Goal: Information Seeking & Learning: Compare options

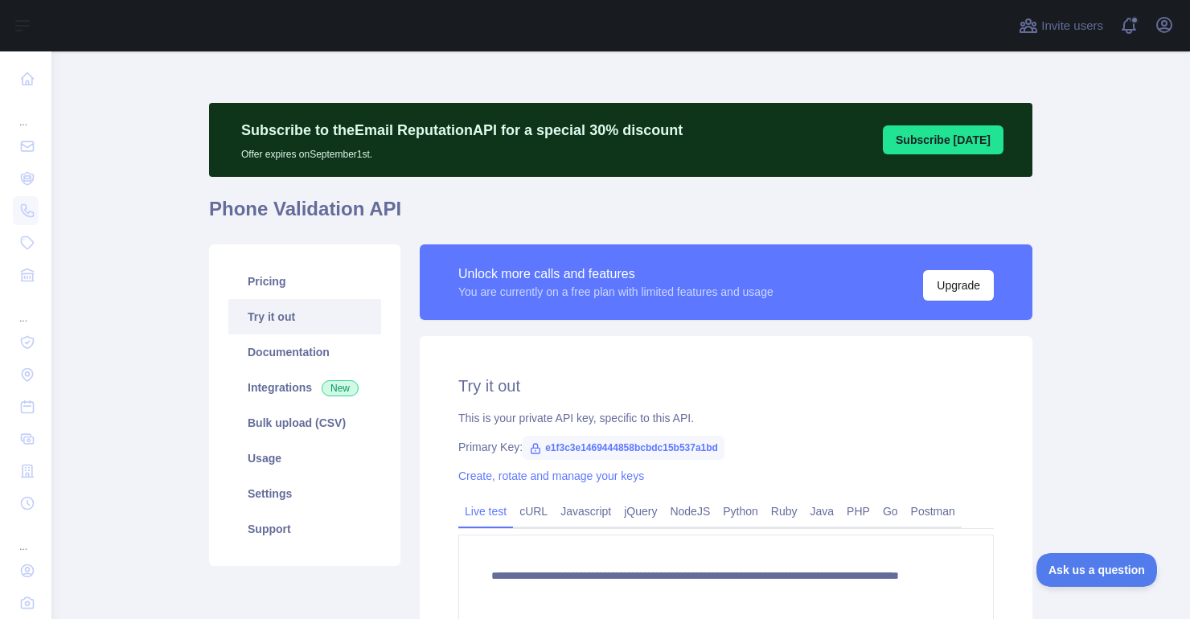
scroll to position [371, 0]
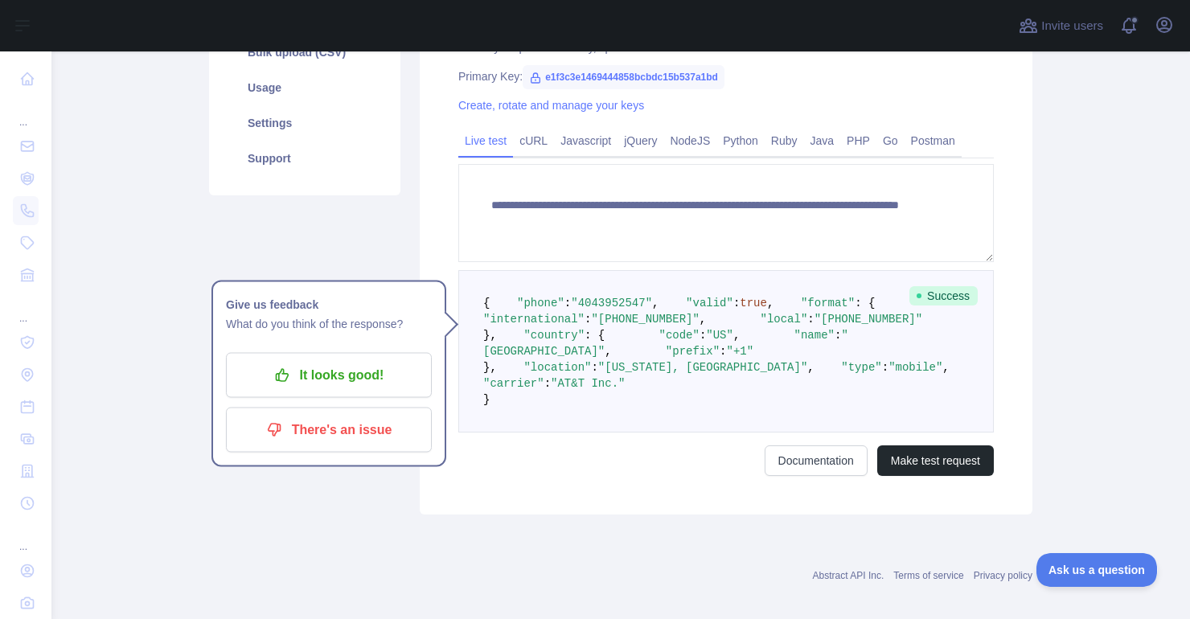
click at [1078, 200] on main "**********" at bounding box center [620, 335] width 1138 height 568
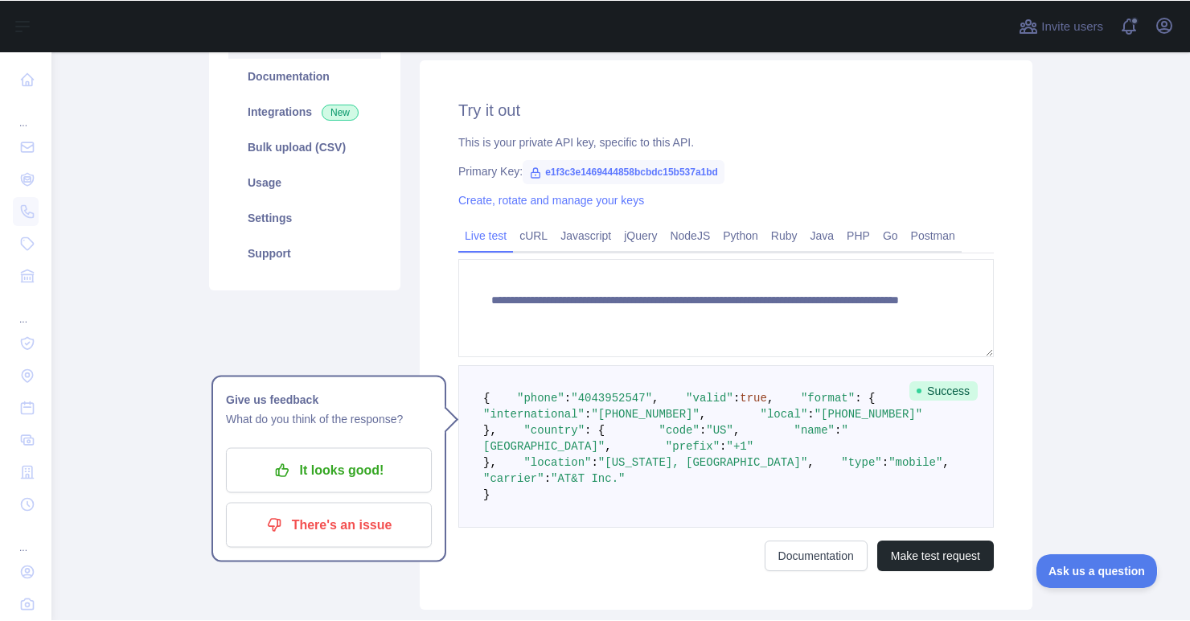
scroll to position [0, 0]
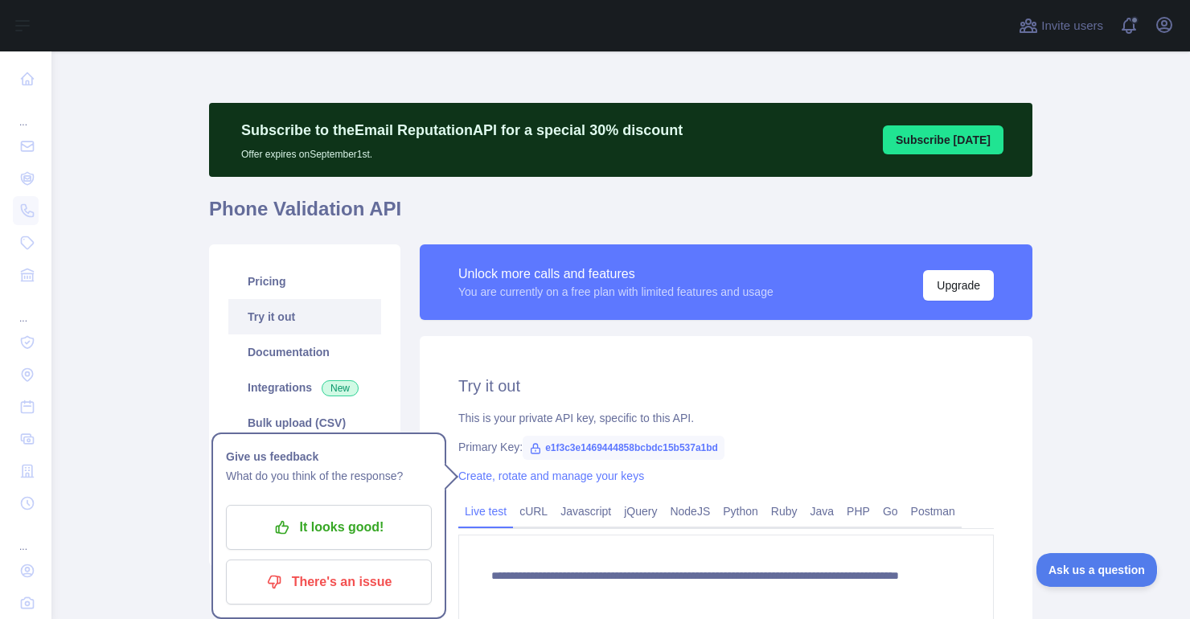
click at [1042, 297] on main "**********" at bounding box center [620, 335] width 1138 height 568
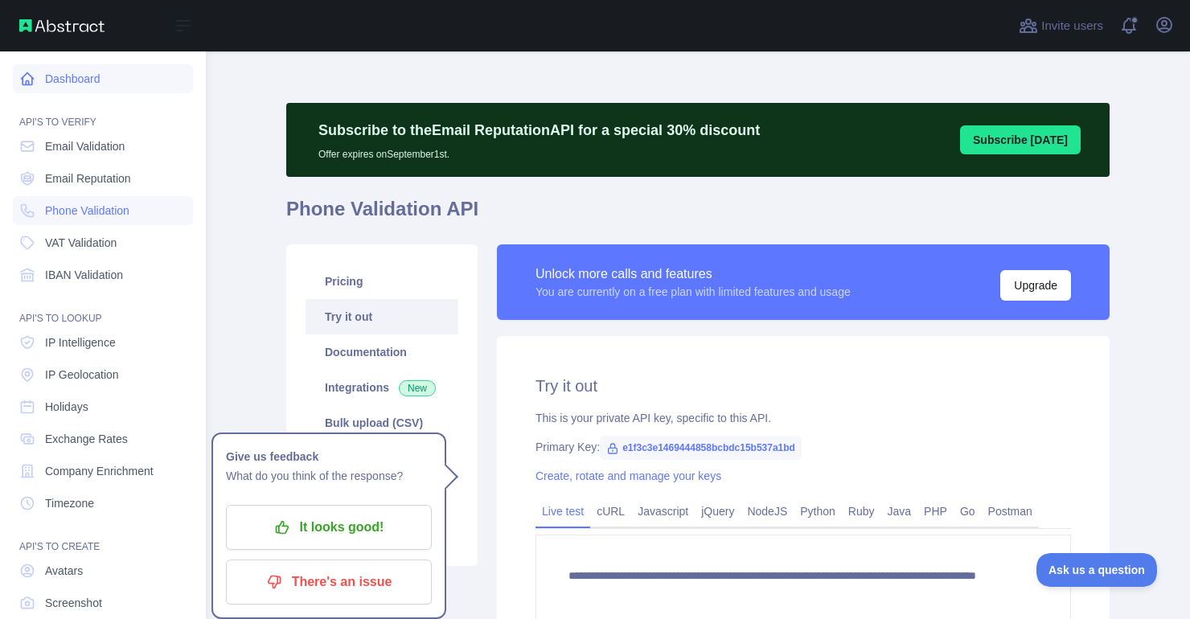
click at [43, 79] on link "Dashboard" at bounding box center [103, 78] width 180 height 29
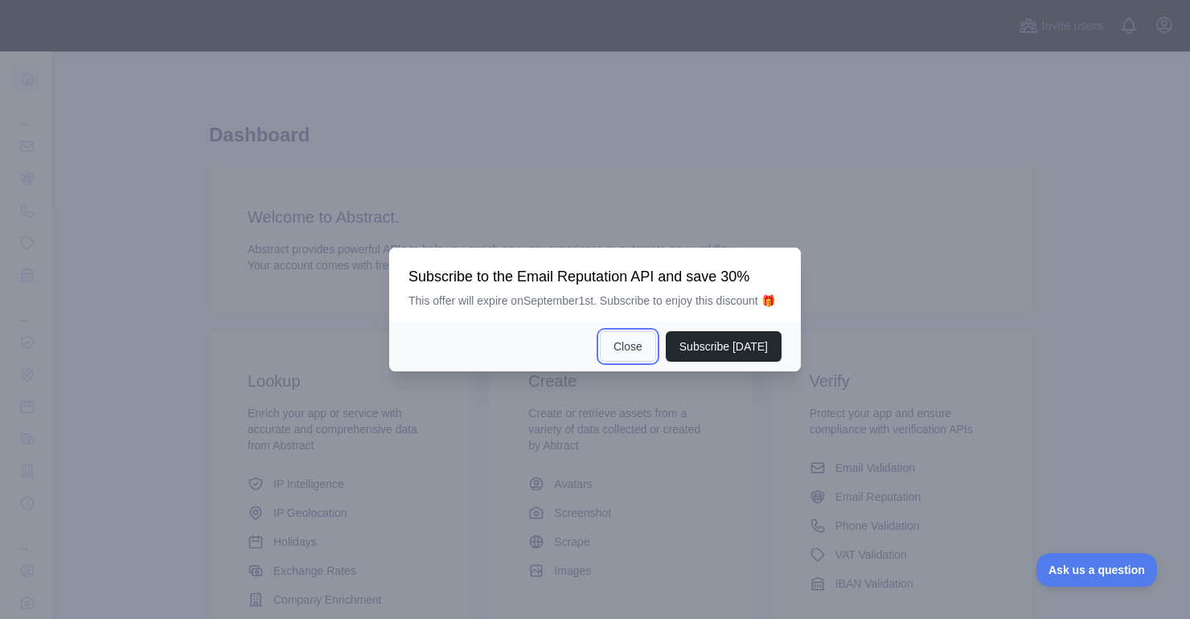
click at [613, 353] on button "Close" at bounding box center [628, 346] width 56 height 31
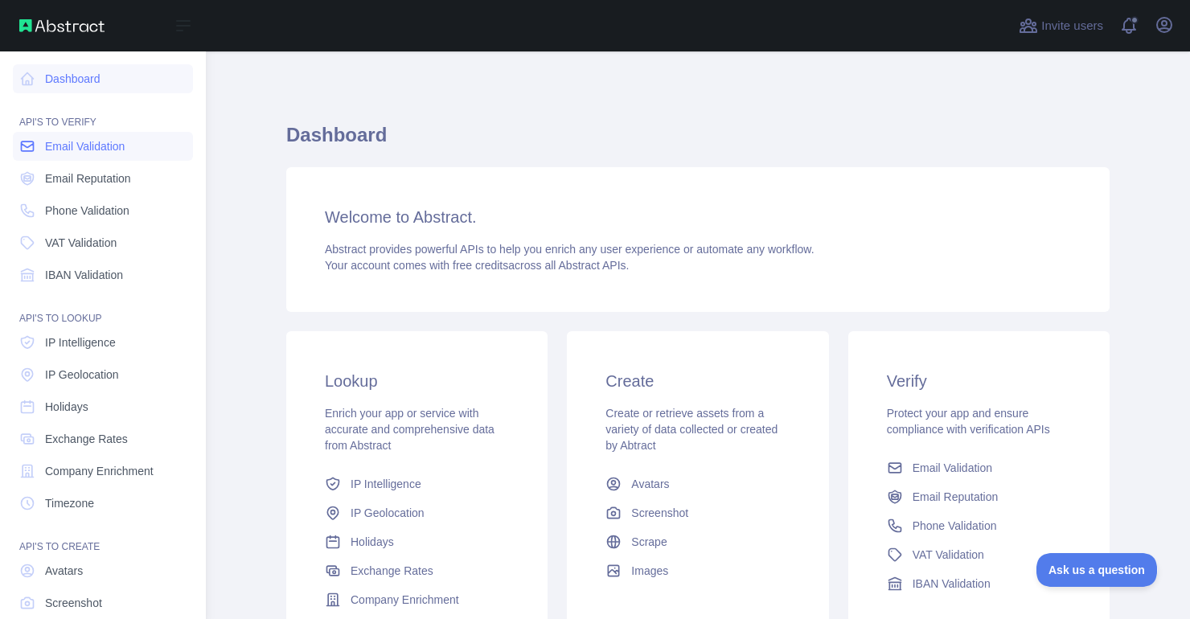
click at [103, 150] on span "Email Validation" at bounding box center [85, 146] width 80 height 16
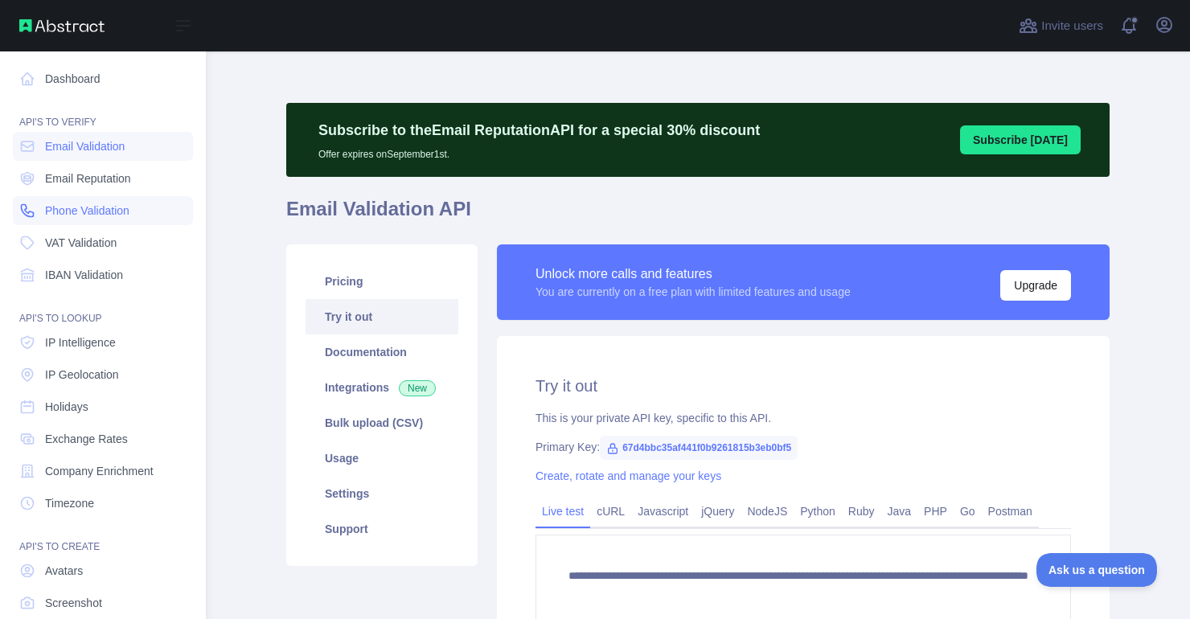
click at [115, 214] on span "Phone Validation" at bounding box center [87, 211] width 84 height 16
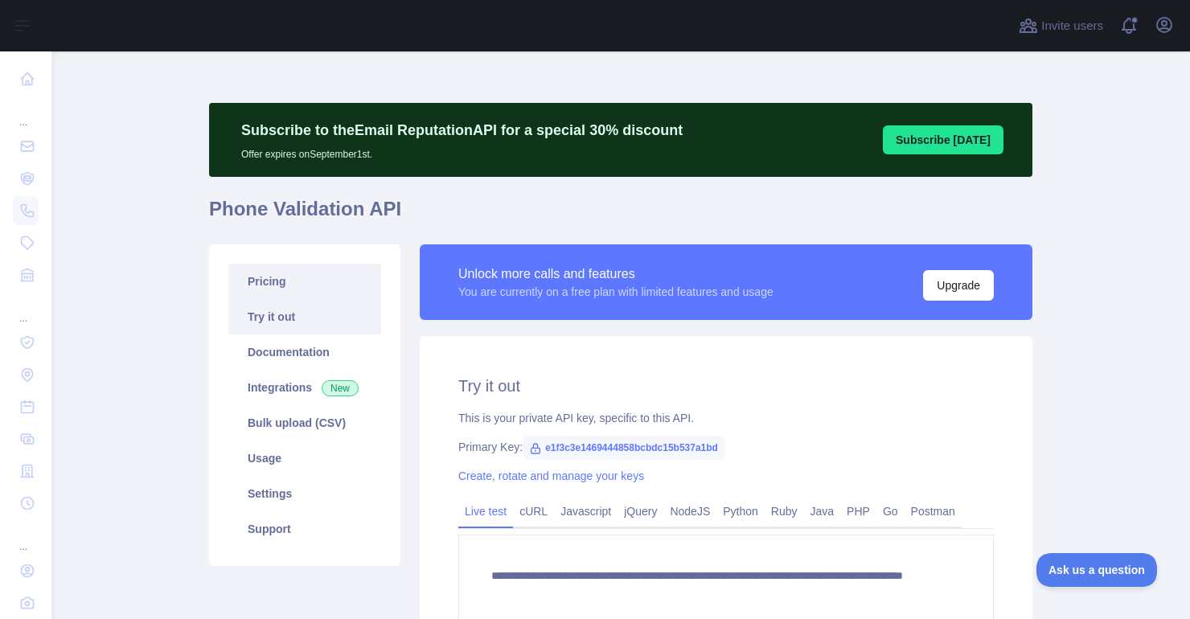
click at [285, 280] on link "Pricing" at bounding box center [304, 281] width 153 height 35
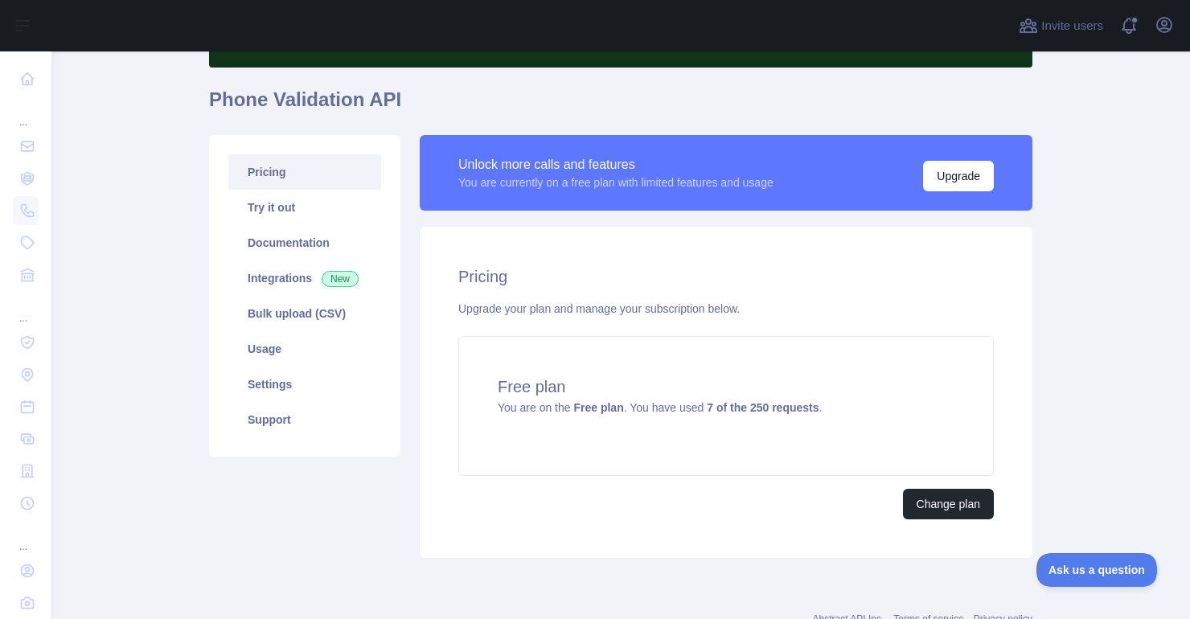
scroll to position [98, 0]
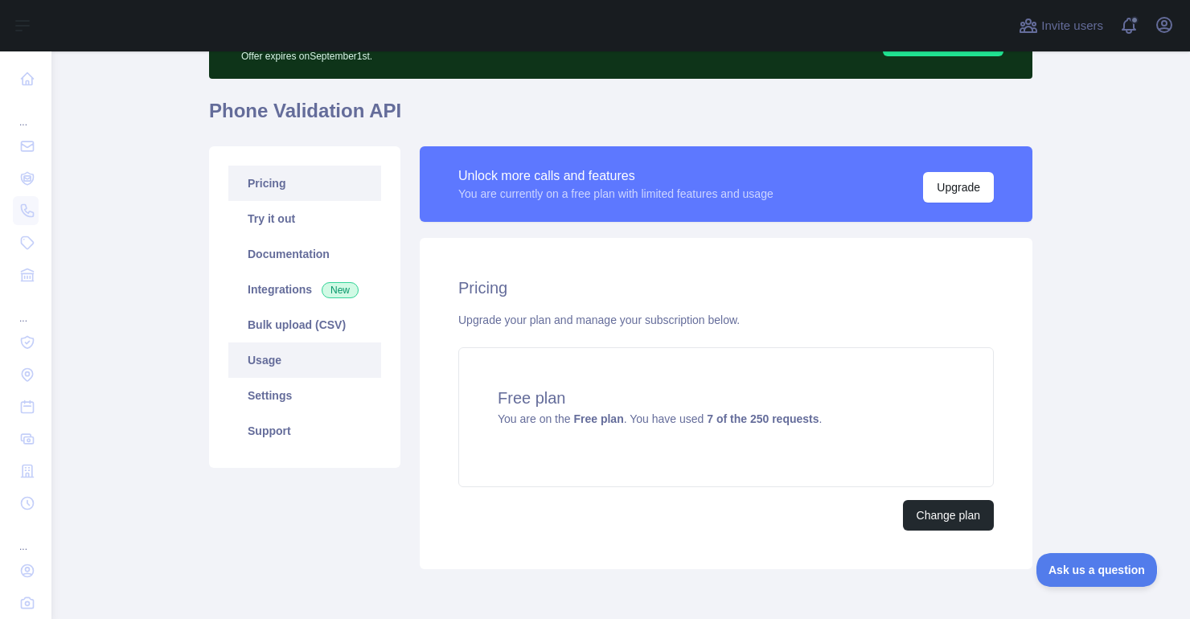
click at [273, 362] on link "Usage" at bounding box center [304, 359] width 153 height 35
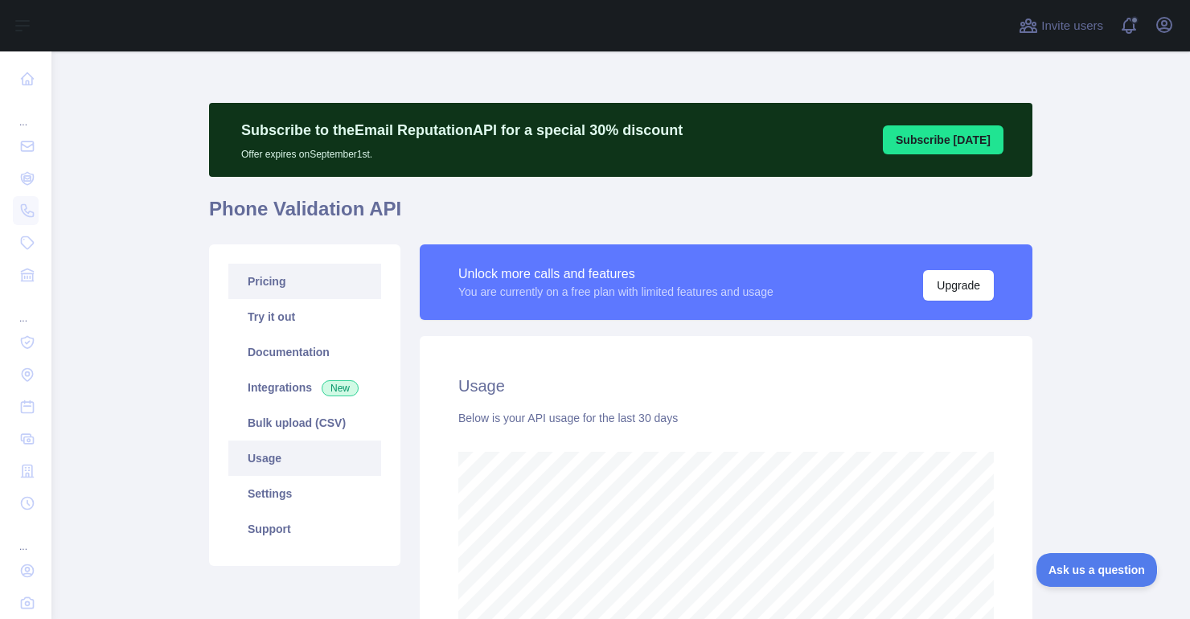
click at [290, 291] on link "Pricing" at bounding box center [304, 281] width 153 height 35
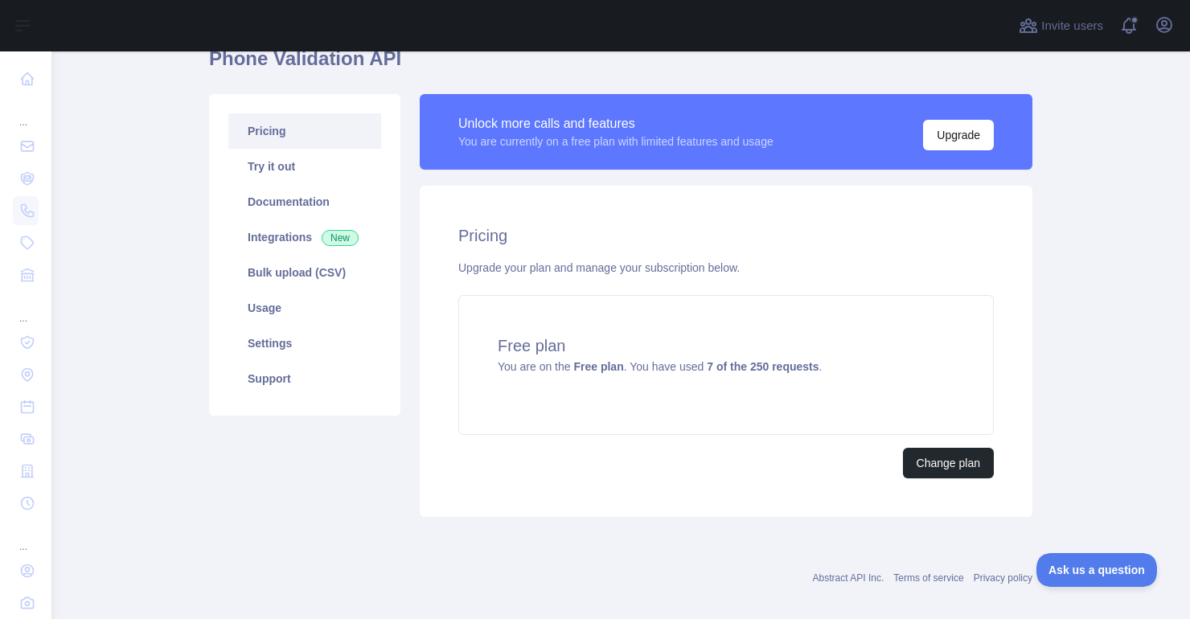
scroll to position [167, 0]
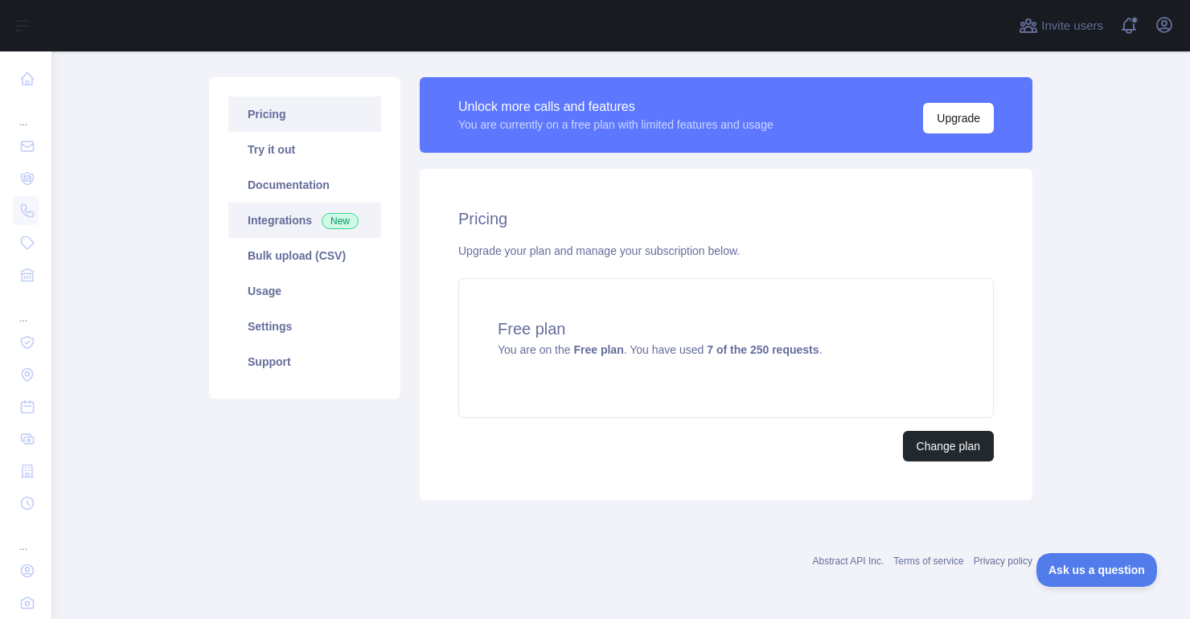
click at [268, 218] on link "Integrations New" at bounding box center [304, 220] width 153 height 35
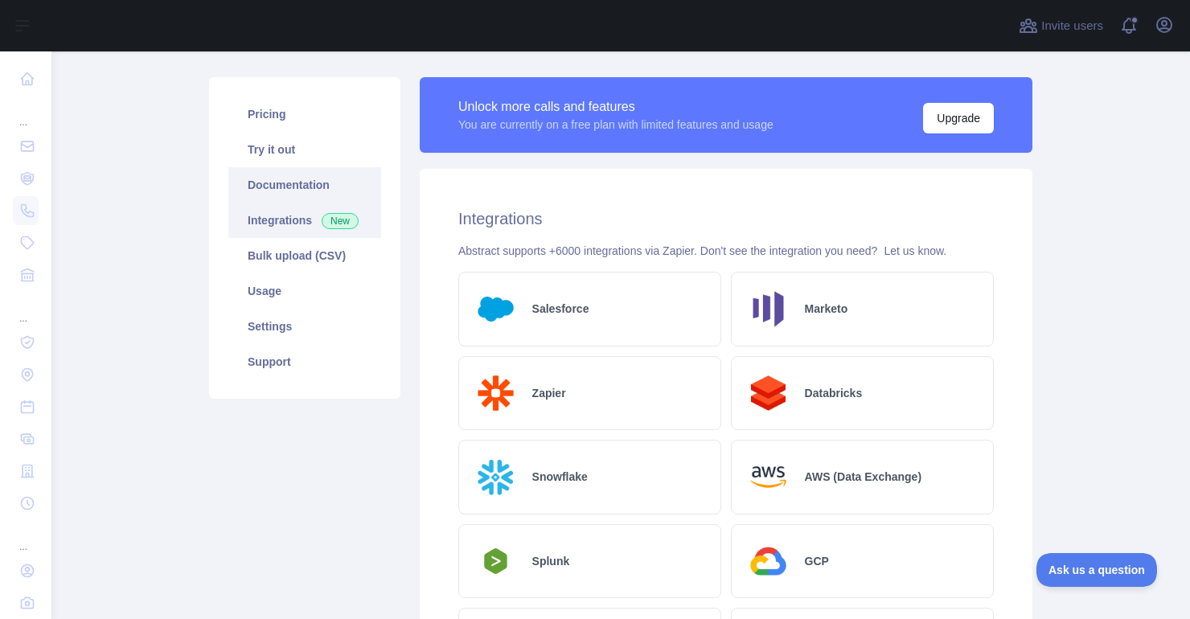
click at [271, 176] on link "Documentation" at bounding box center [304, 184] width 153 height 35
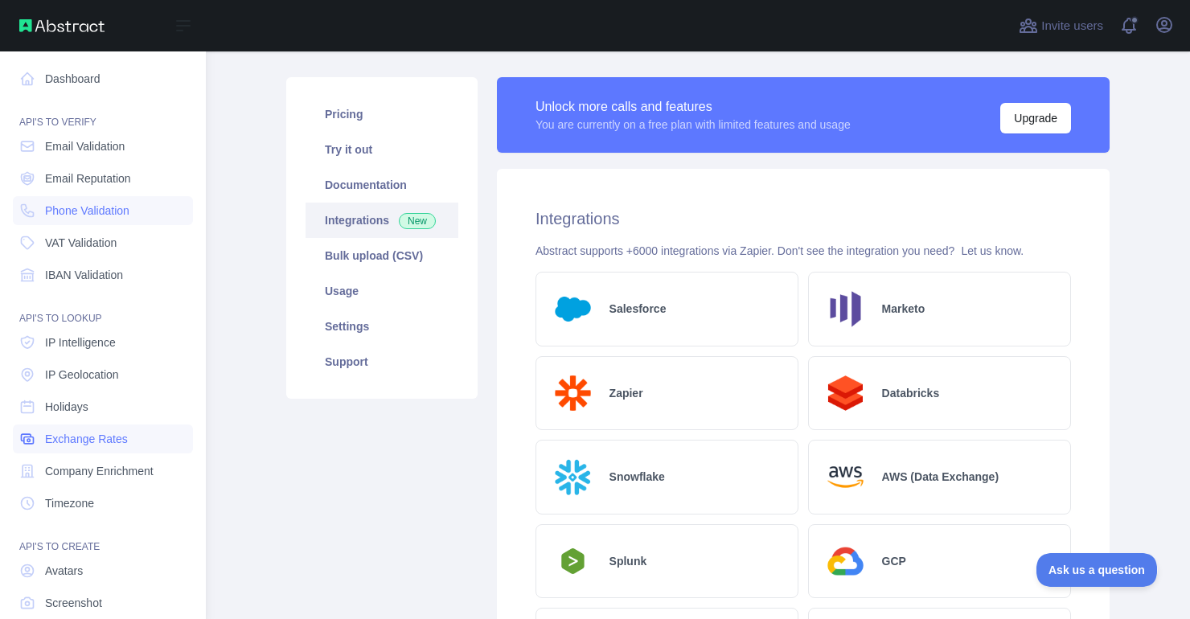
scroll to position [88, 0]
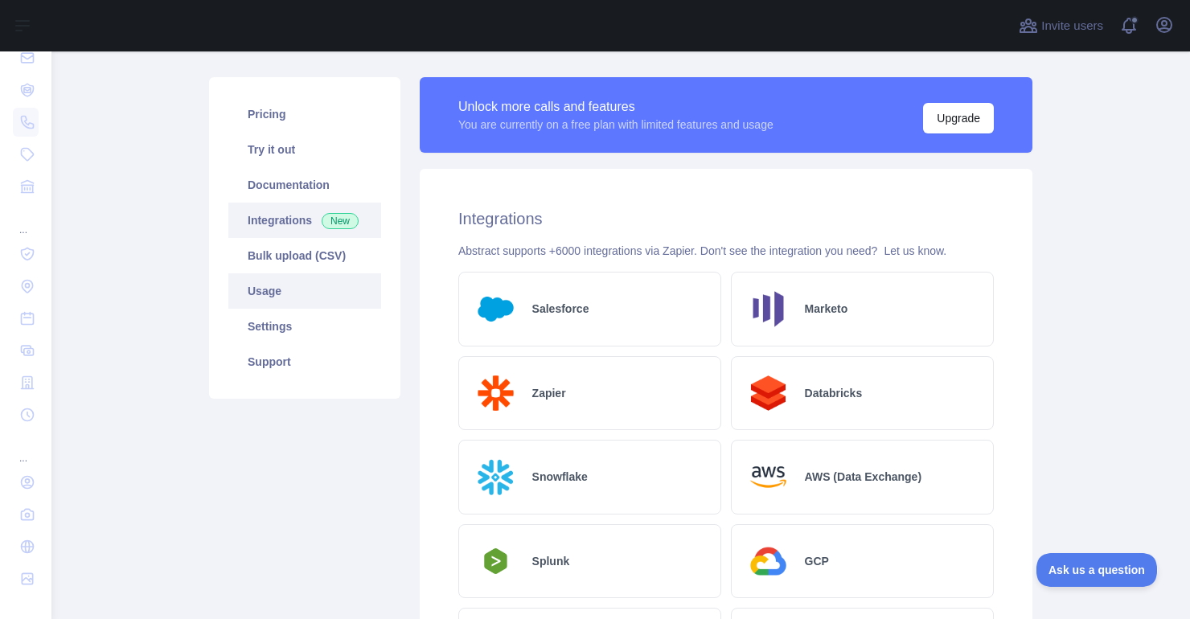
click at [285, 295] on link "Usage" at bounding box center [304, 290] width 153 height 35
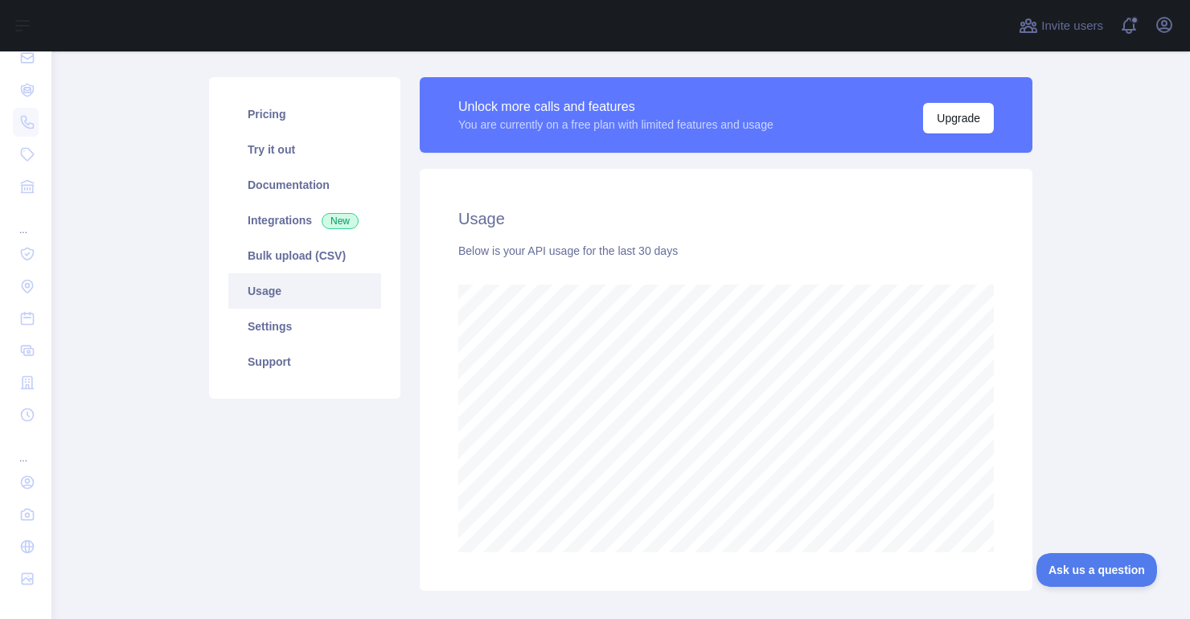
scroll to position [568, 1138]
click at [276, 325] on link "Settings" at bounding box center [304, 326] width 153 height 35
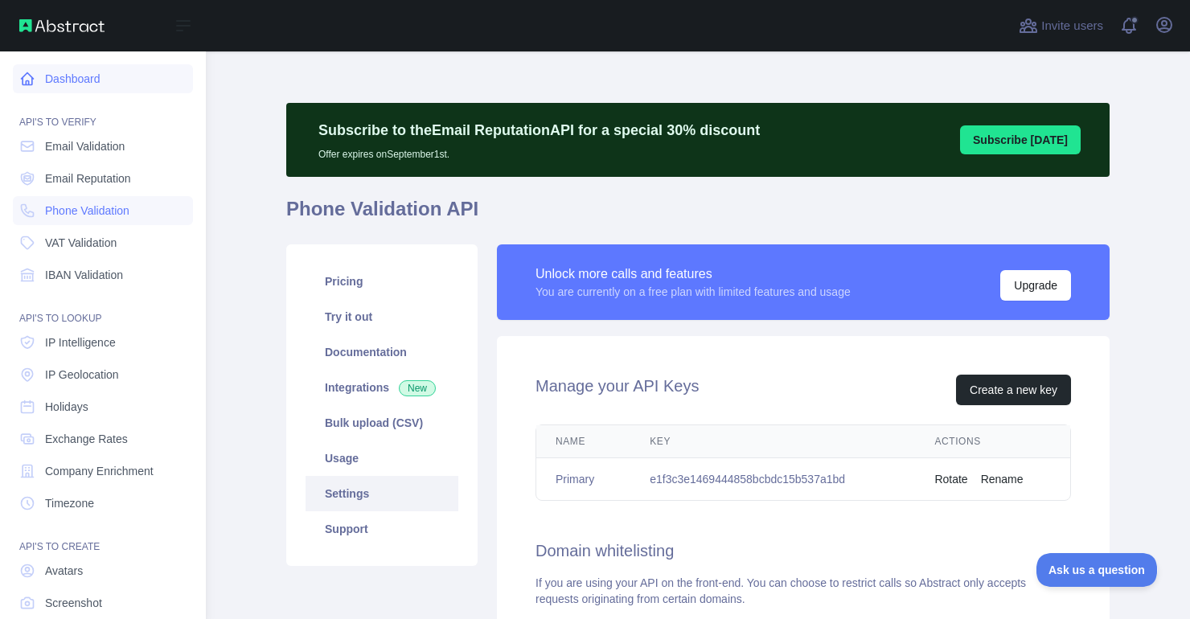
click at [53, 82] on link "Dashboard" at bounding box center [103, 78] width 180 height 29
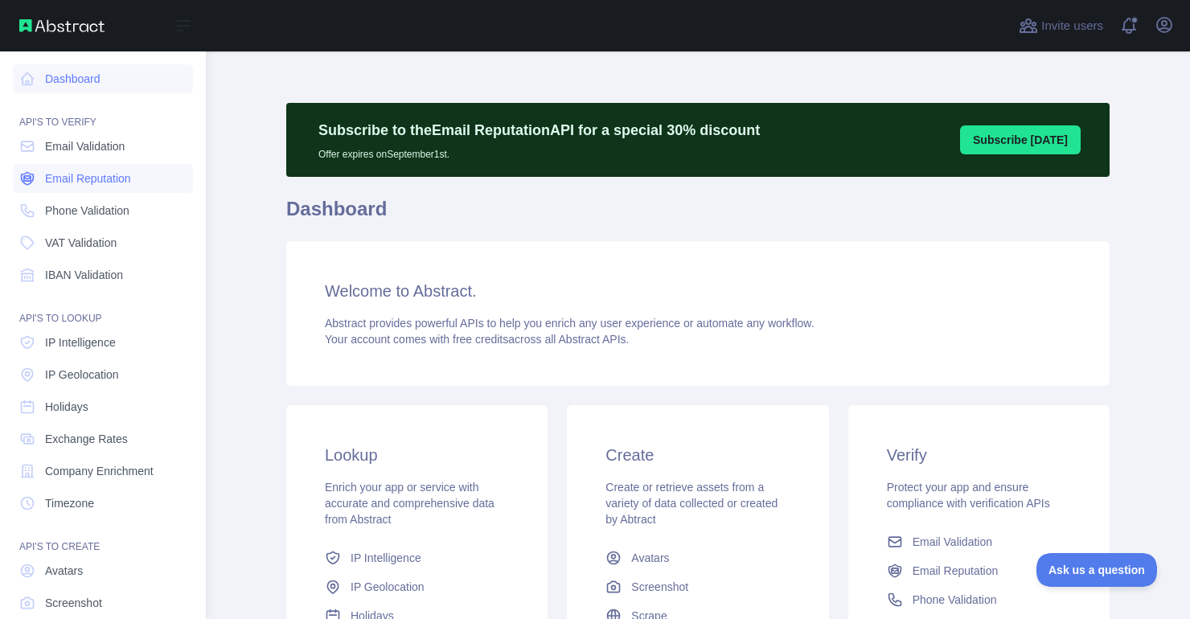
click at [41, 182] on link "Email Reputation" at bounding box center [103, 178] width 180 height 29
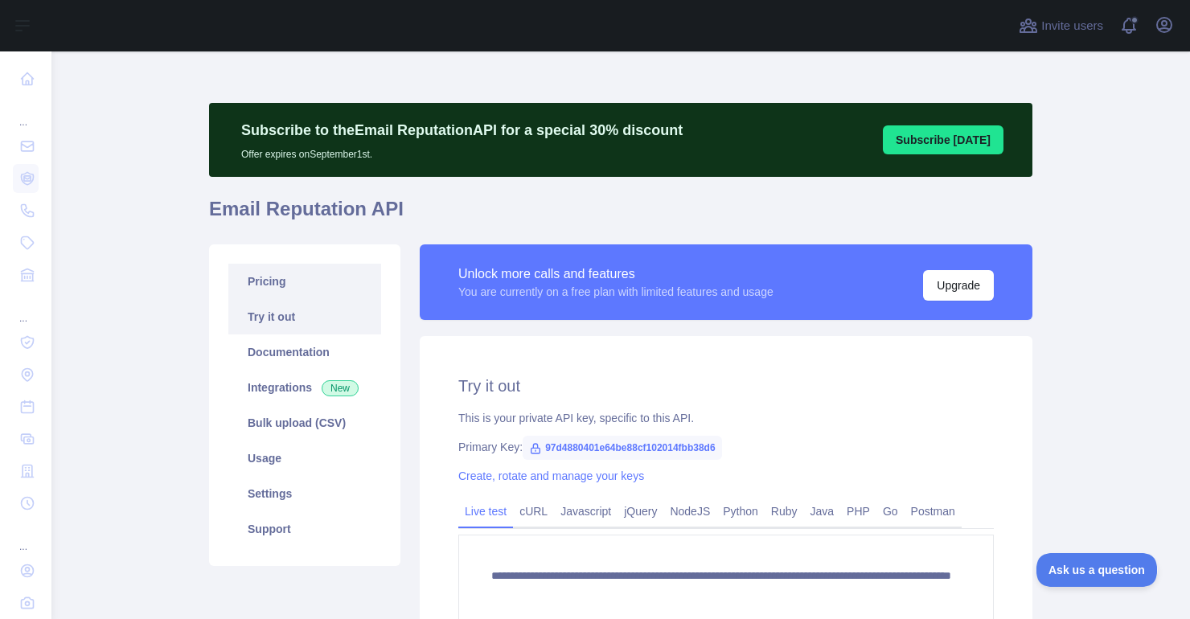
click at [284, 267] on link "Pricing" at bounding box center [304, 281] width 153 height 35
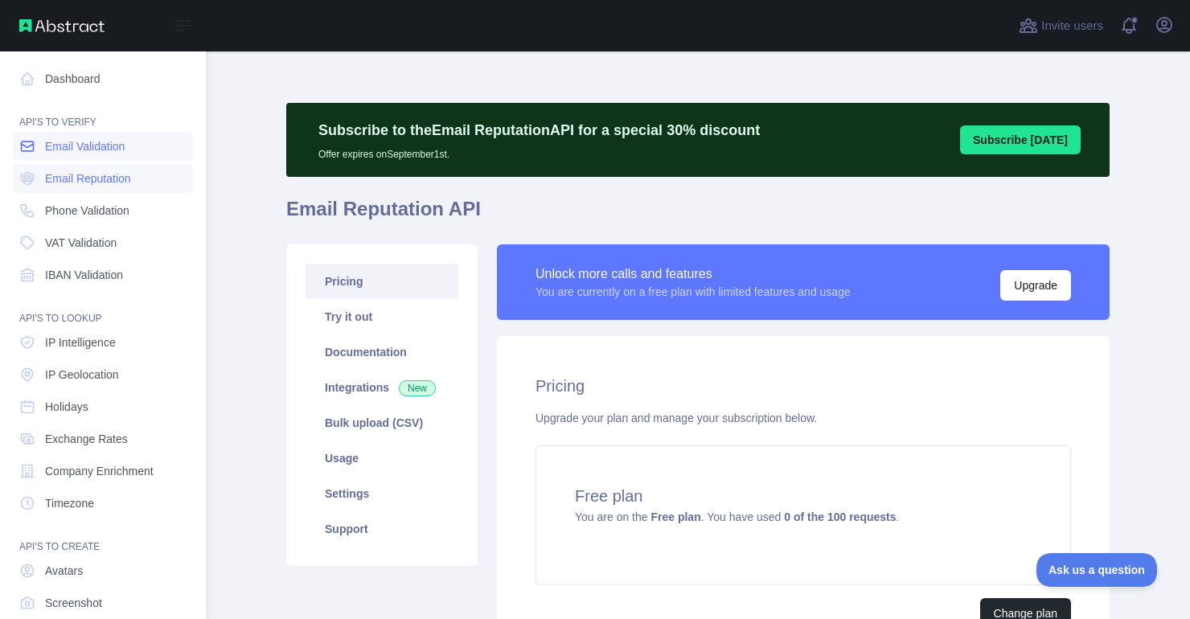
click at [52, 151] on span "Email Validation" at bounding box center [85, 146] width 80 height 16
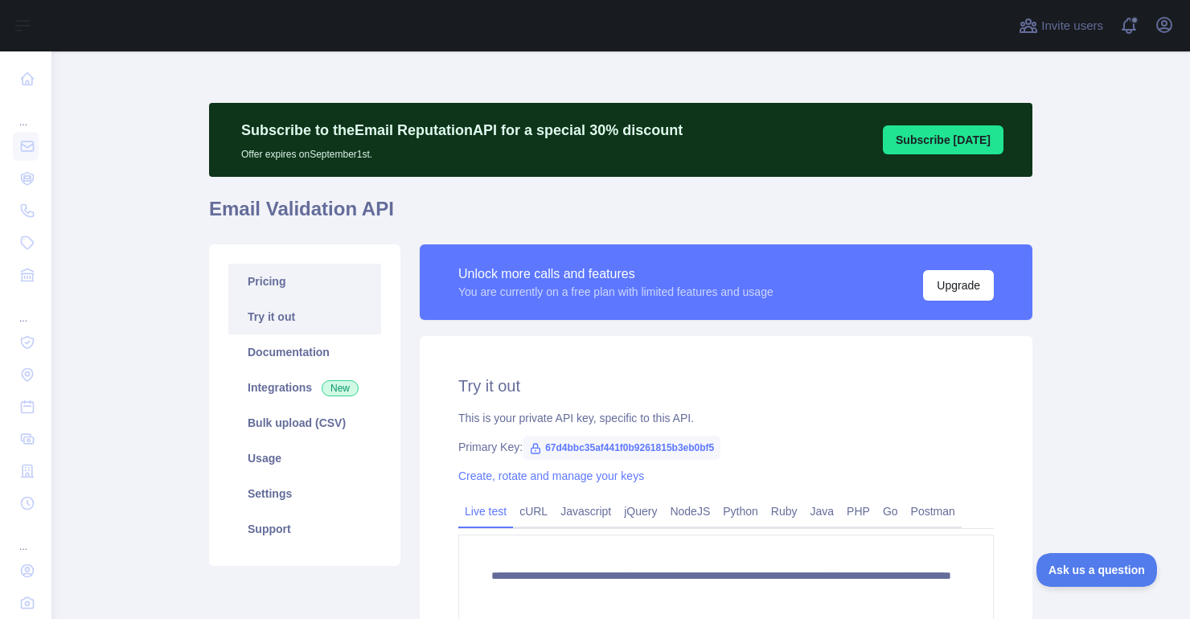
click at [319, 285] on link "Pricing" at bounding box center [304, 281] width 153 height 35
